Goal: Transaction & Acquisition: Purchase product/service

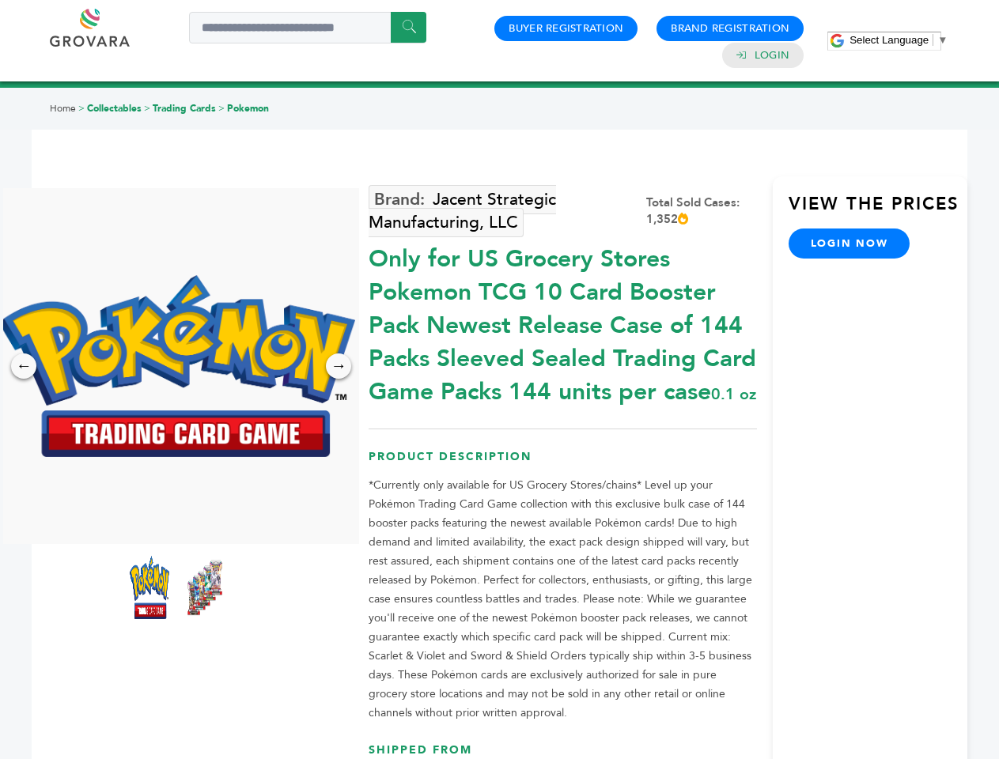
click at [898, 40] on span "Select Language" at bounding box center [888, 40] width 79 height 12
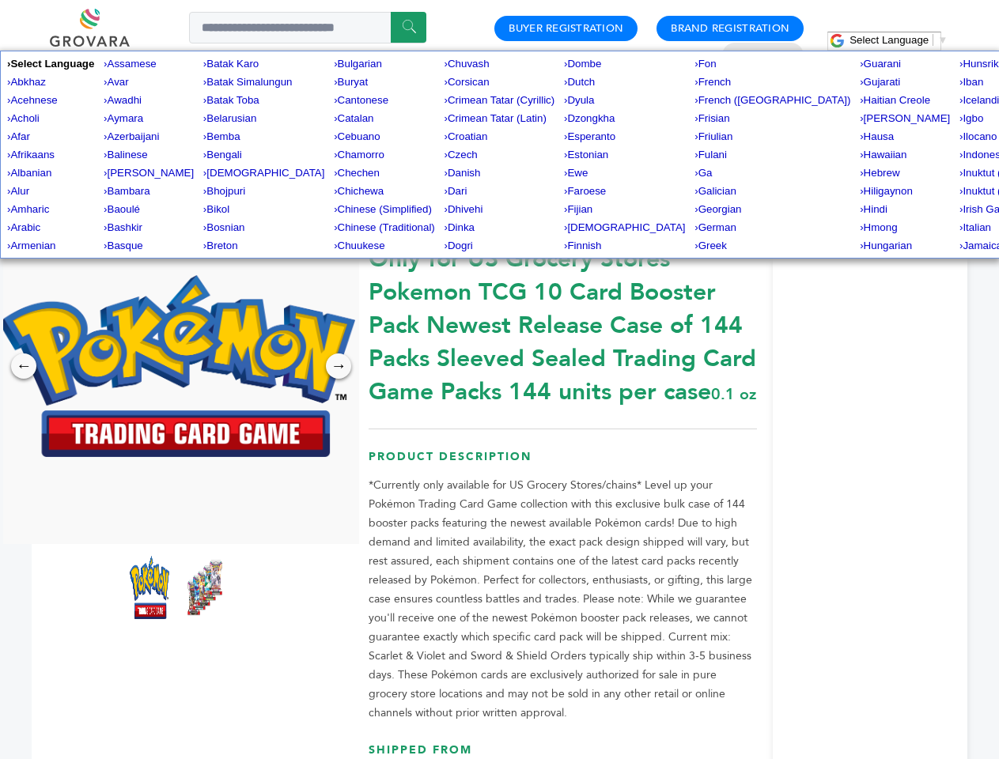
click at [177, 366] on img at bounding box center [177, 366] width 356 height 182
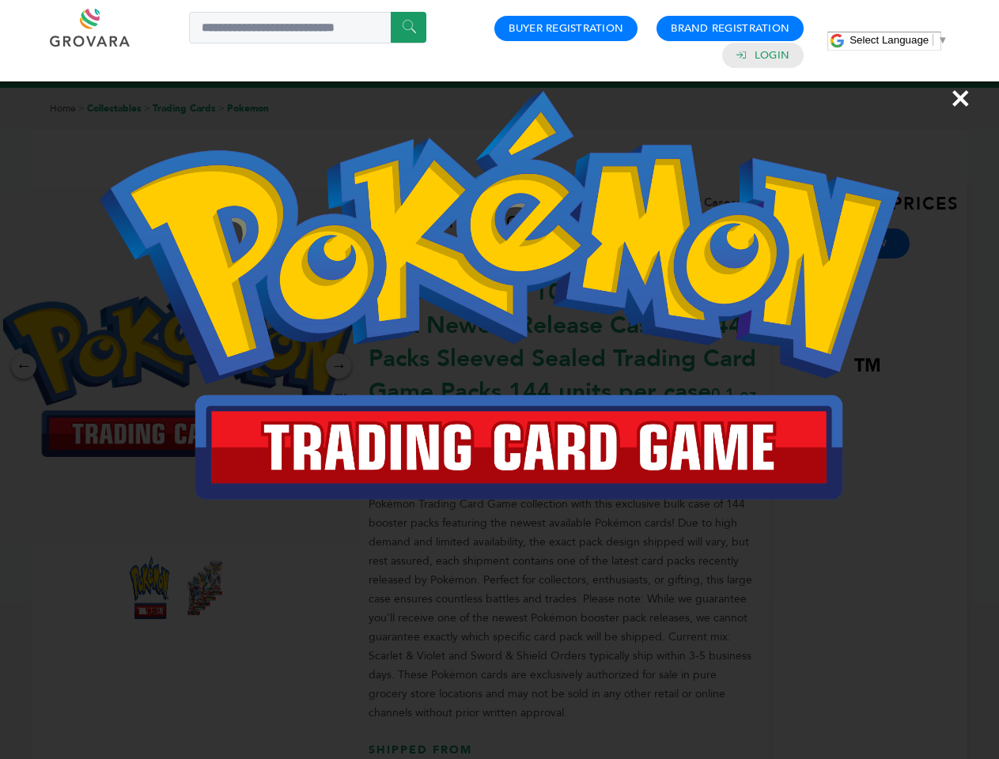
click at [24, 366] on div "×" at bounding box center [499, 379] width 999 height 759
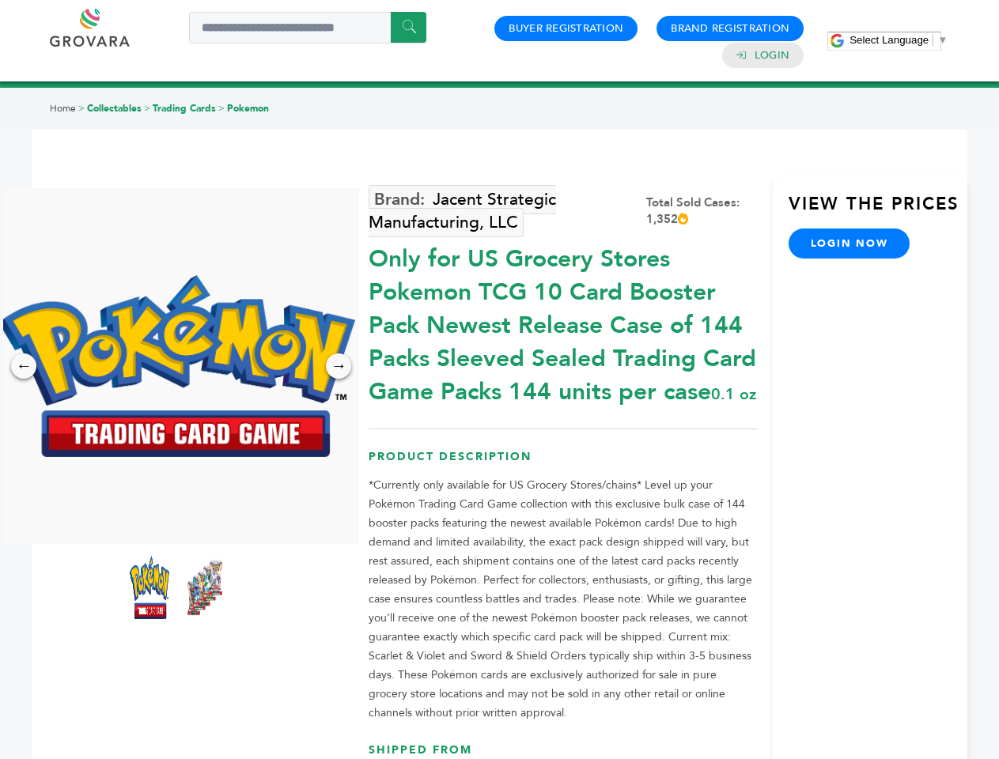
click at [338, 366] on div "→" at bounding box center [338, 365] width 25 height 25
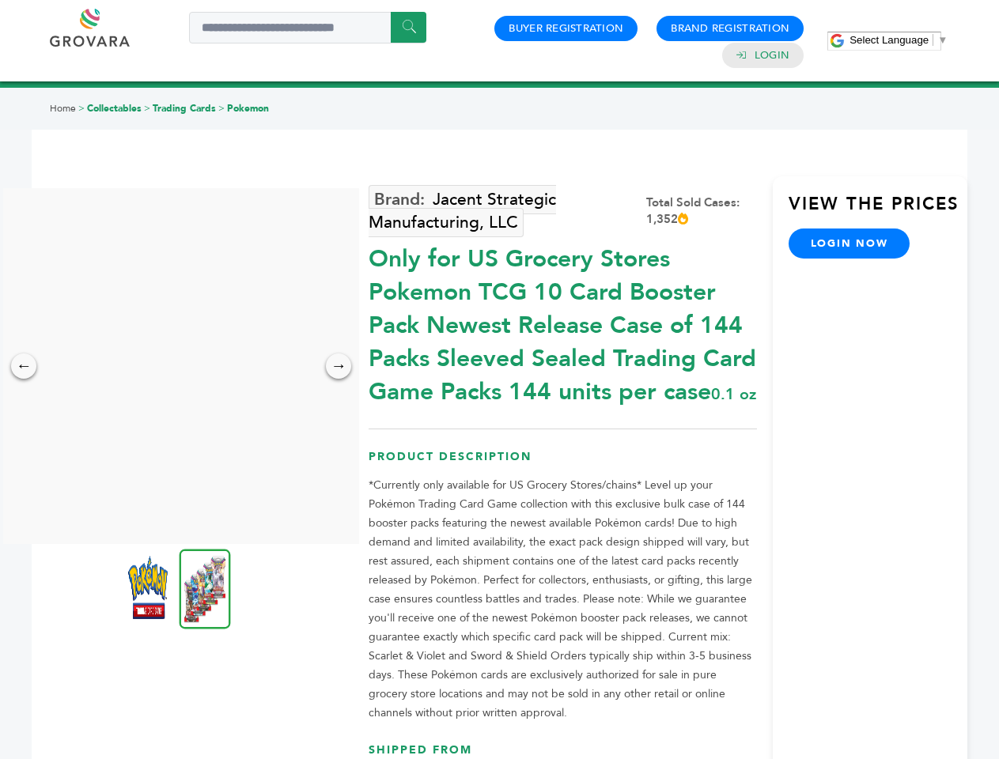
click at [149, 588] on img at bounding box center [148, 587] width 40 height 63
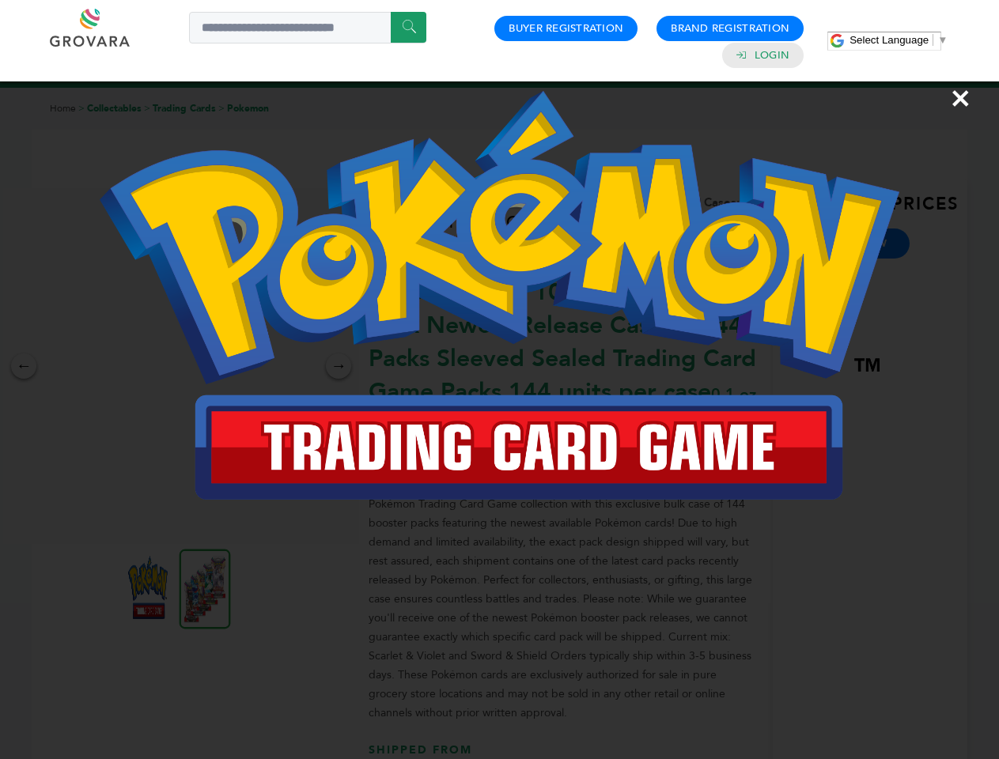
click at [205, 588] on div "×" at bounding box center [499, 379] width 999 height 759
